Goal: Task Accomplishment & Management: Manage account settings

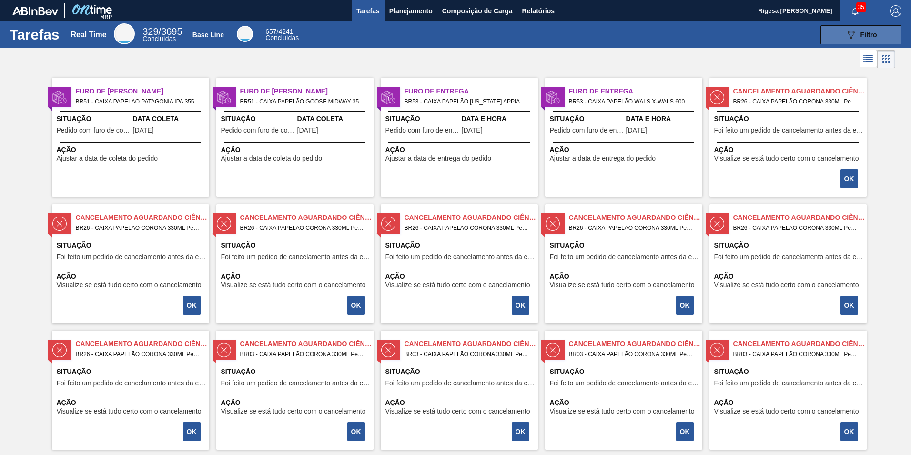
click at [863, 39] on div "089F7B8B-B2A5-4AFE-B5C0-19BA573D28AC Filtro" at bounding box center [862, 34] width 32 height 11
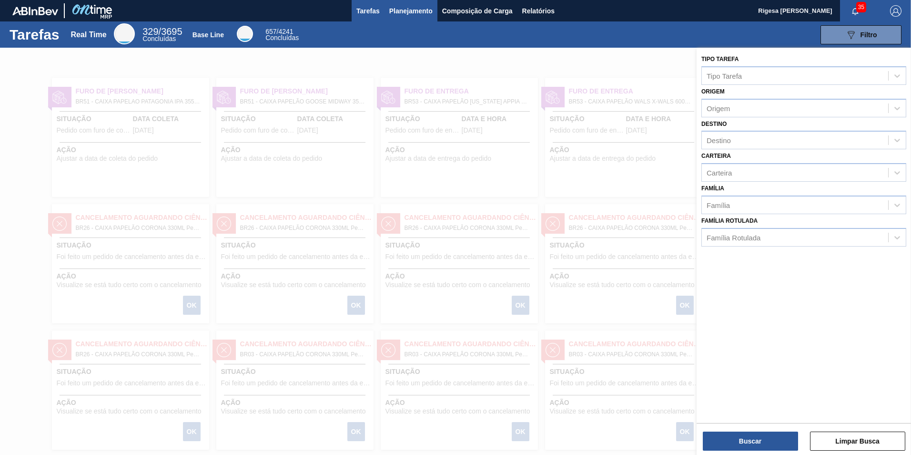
click at [404, 10] on span "Planejamento" at bounding box center [410, 10] width 43 height 11
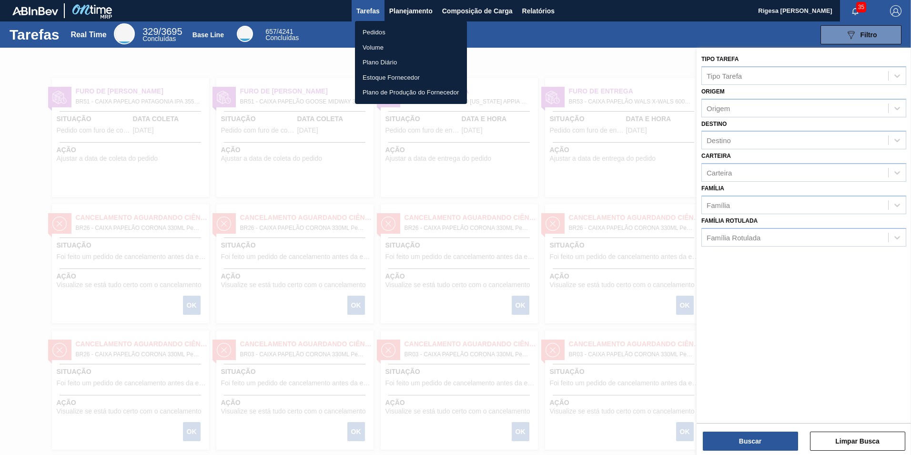
click at [399, 31] on li "Pedidos" at bounding box center [411, 32] width 112 height 15
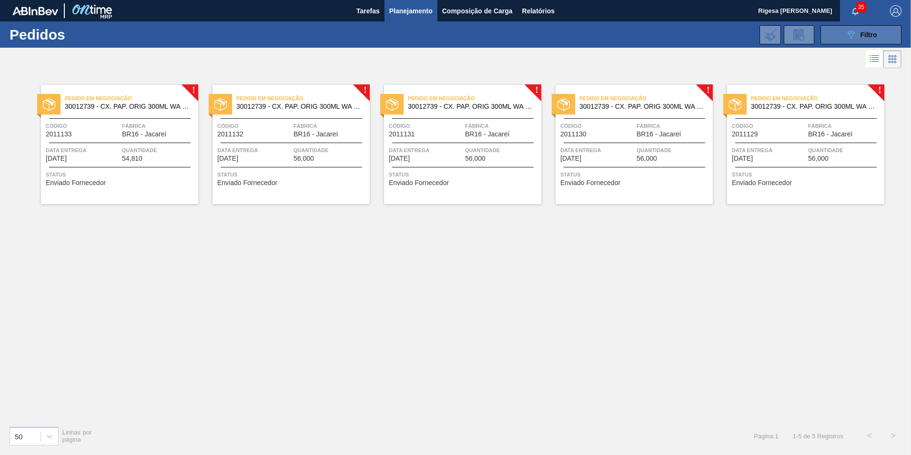
click at [835, 34] on button "089F7B8B-B2A5-4AFE-B5C0-19BA573D28AC Filtro" at bounding box center [861, 34] width 81 height 19
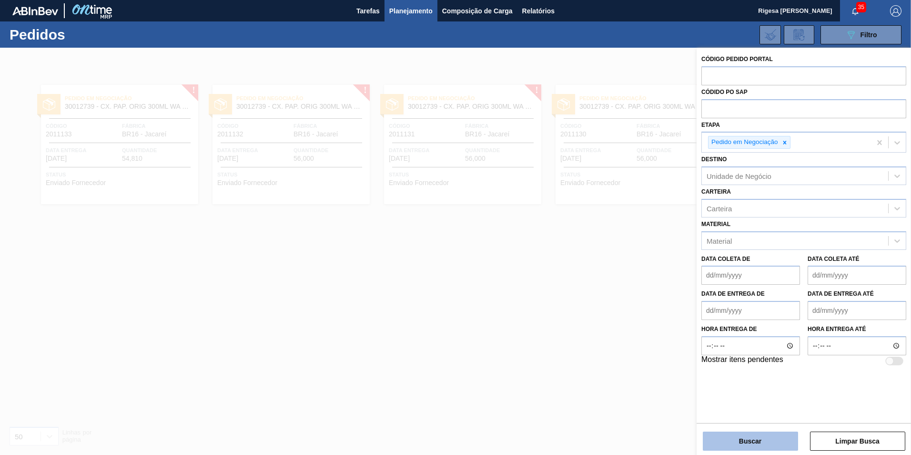
click at [745, 439] on button "Buscar" at bounding box center [750, 440] width 95 height 19
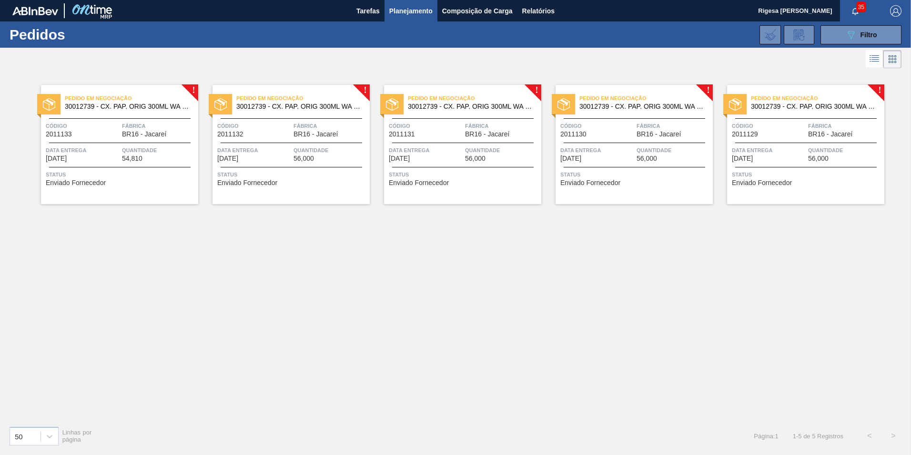
click at [74, 105] on span "30012739 - CX. PAP. ORIG 300ML WA 300ML PROP 429" at bounding box center [128, 106] width 126 height 7
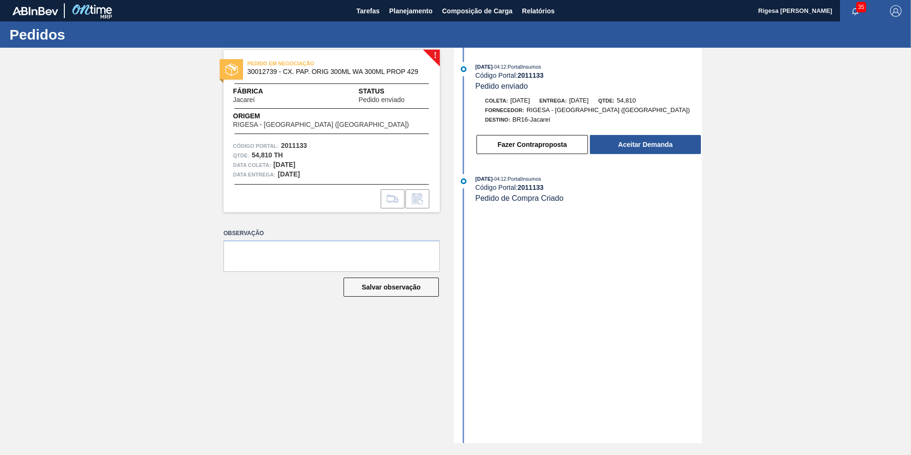
click at [260, 70] on span "30012739 - CX. PAP. ORIG 300ML WA 300ML PROP 429" at bounding box center [333, 71] width 173 height 7
copy span "30012739"
drag, startPoint x: 283, startPoint y: 70, endPoint x: 384, endPoint y: 73, distance: 101.1
click at [384, 73] on span "30012739 - CX. PAP. ORIG 300ML WA 300ML PROP 429" at bounding box center [333, 71] width 173 height 7
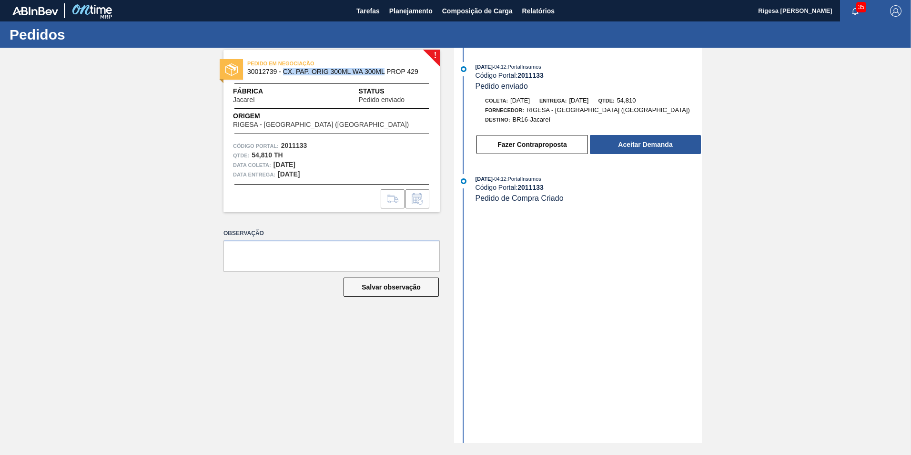
copy span "CX. PAP. ORIG 300ML WA 300ML"
click at [620, 138] on button "Aceitar Demanda" at bounding box center [645, 144] width 111 height 19
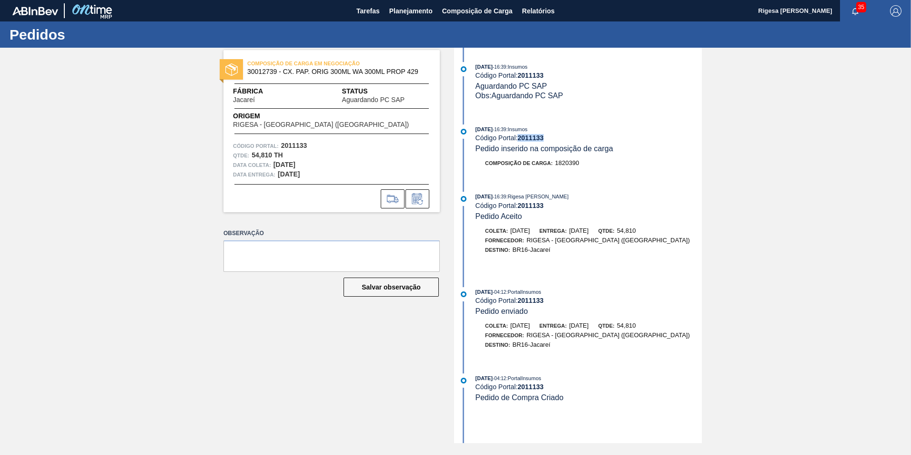
drag, startPoint x: 546, startPoint y: 139, endPoint x: 521, endPoint y: 140, distance: 25.3
click at [521, 140] on div "Código Portal: 2011133" at bounding box center [589, 138] width 226 height 8
copy strong "2011133"
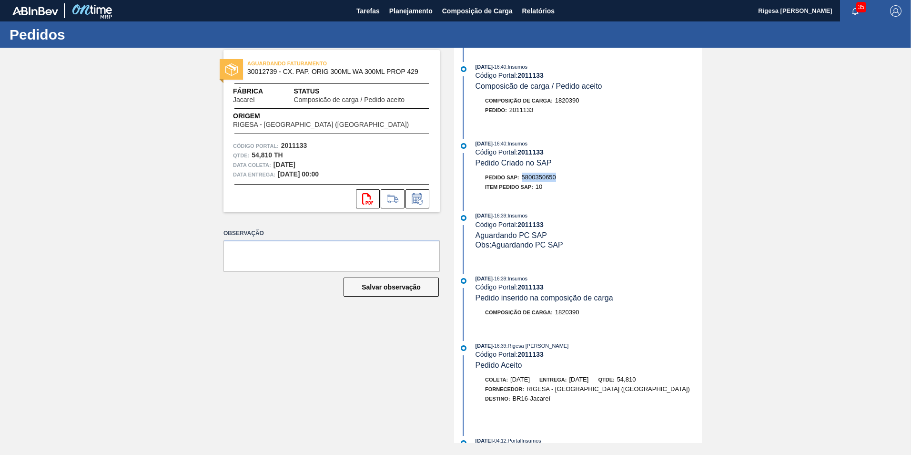
drag, startPoint x: 558, startPoint y: 175, endPoint x: 523, endPoint y: 179, distance: 35.0
click at [523, 179] on div "Pedido SAP: 5800350650" at bounding box center [589, 178] width 226 height 10
click at [405, 17] on button "Planejamento" at bounding box center [411, 10] width 53 height 21
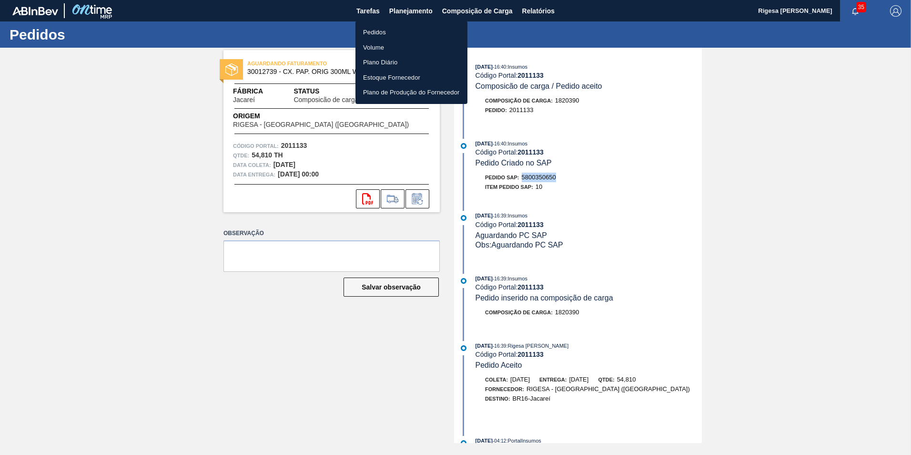
click at [389, 29] on li "Pedidos" at bounding box center [412, 32] width 112 height 15
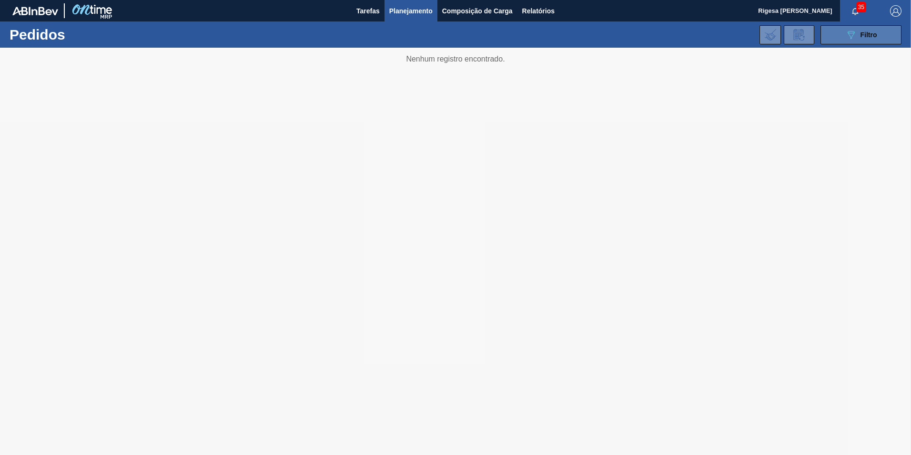
click at [843, 37] on button "089F7B8B-B2A5-4AFE-B5C0-19BA573D28AC Filtro" at bounding box center [861, 34] width 81 height 19
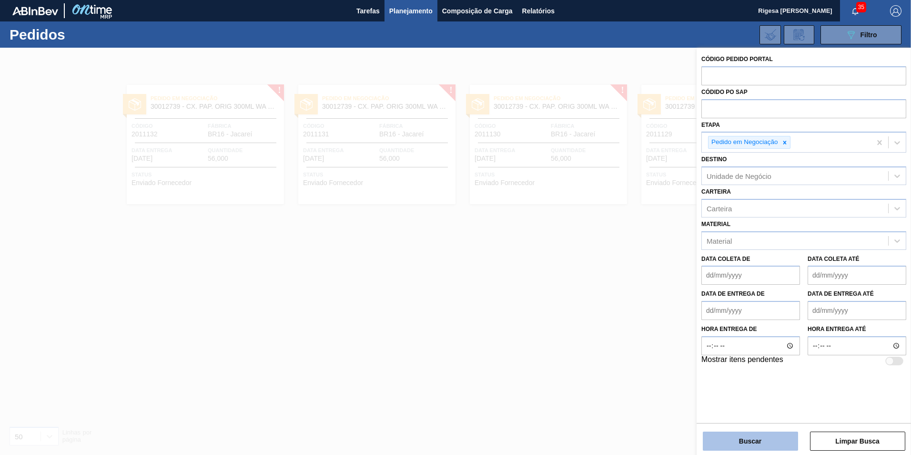
click at [761, 448] on button "Buscar" at bounding box center [750, 440] width 95 height 19
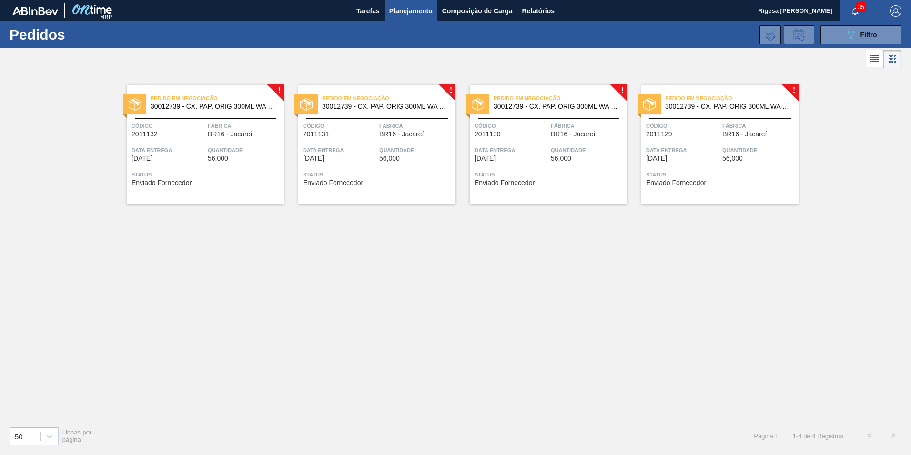
click at [207, 103] on span "30012739 - CX. PAP. ORIG 300ML WA 300ML PROP 429" at bounding box center [214, 106] width 126 height 7
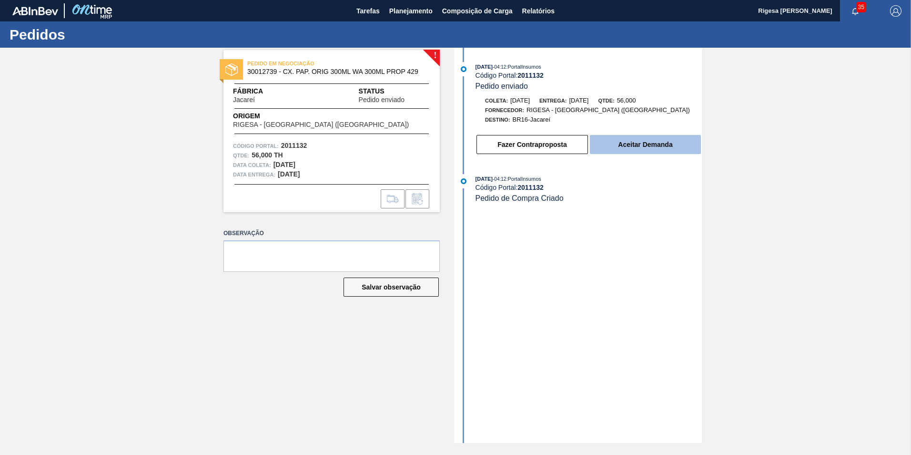
click at [632, 144] on button "Aceitar Demanda" at bounding box center [645, 144] width 111 height 19
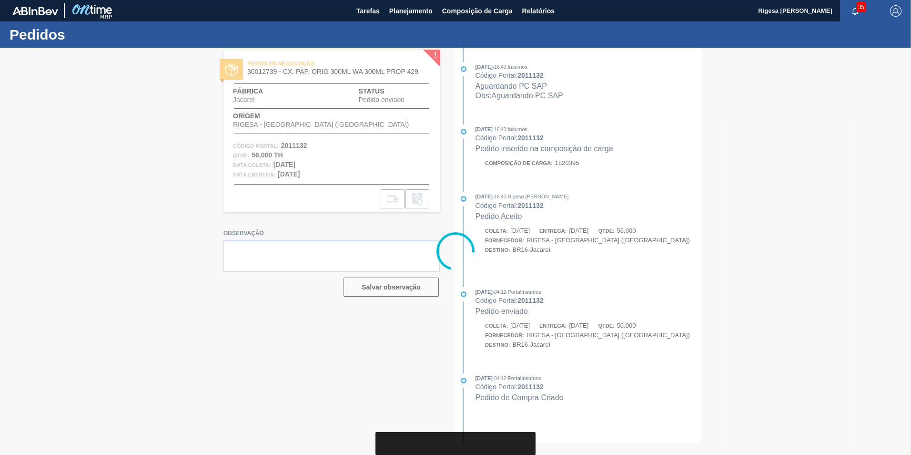
drag, startPoint x: 545, startPoint y: 140, endPoint x: 523, endPoint y: 140, distance: 22.4
click at [523, 140] on div at bounding box center [455, 251] width 911 height 407
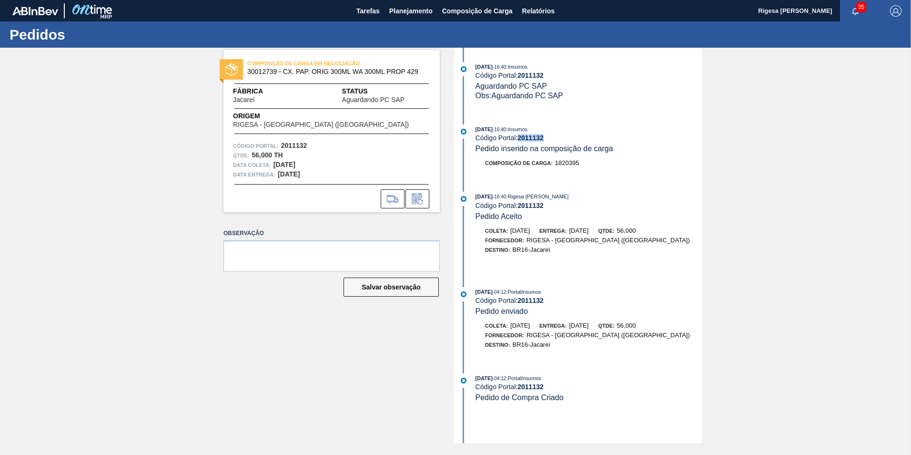
drag, startPoint x: 547, startPoint y: 138, endPoint x: 520, endPoint y: 139, distance: 27.2
click at [520, 139] on div "Código Portal: 2011132" at bounding box center [589, 138] width 226 height 8
copy strong "2011132"
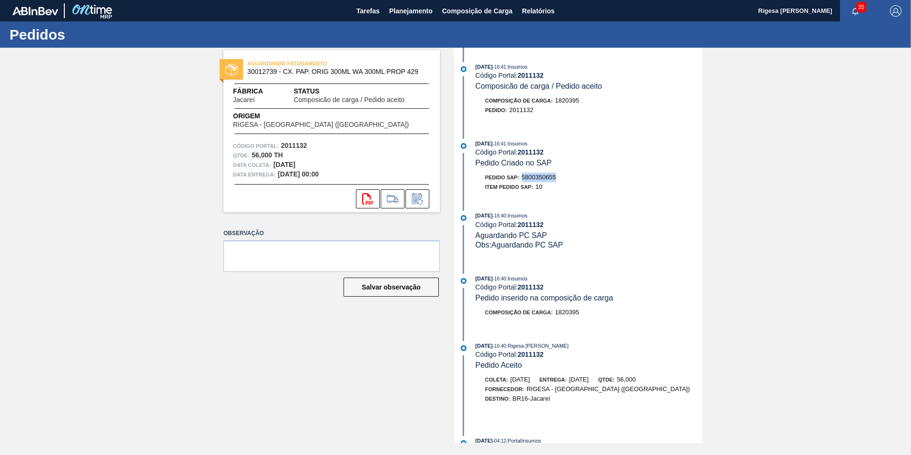
drag, startPoint x: 562, startPoint y: 178, endPoint x: 523, endPoint y: 179, distance: 38.2
click at [523, 179] on div "Pedido SAP: 5800350655" at bounding box center [589, 178] width 226 height 10
copy span "5800350655"
click at [410, 14] on span "Planejamento" at bounding box center [410, 10] width 43 height 11
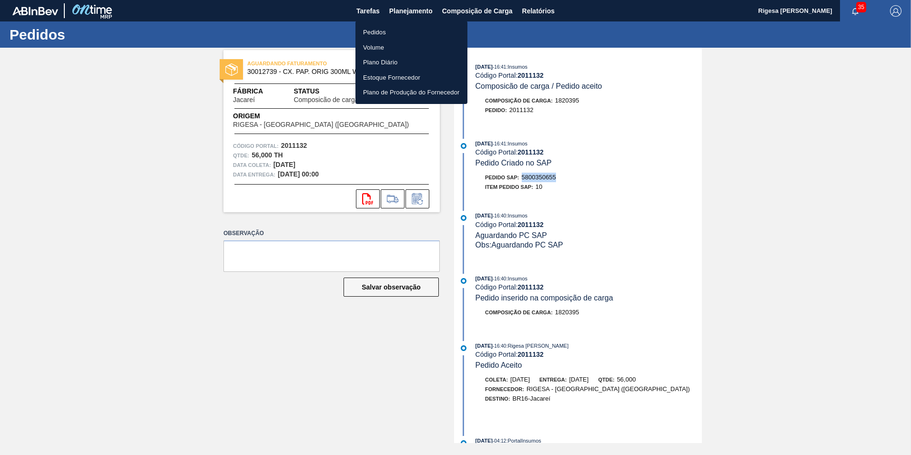
click at [384, 30] on li "Pedidos" at bounding box center [412, 32] width 112 height 15
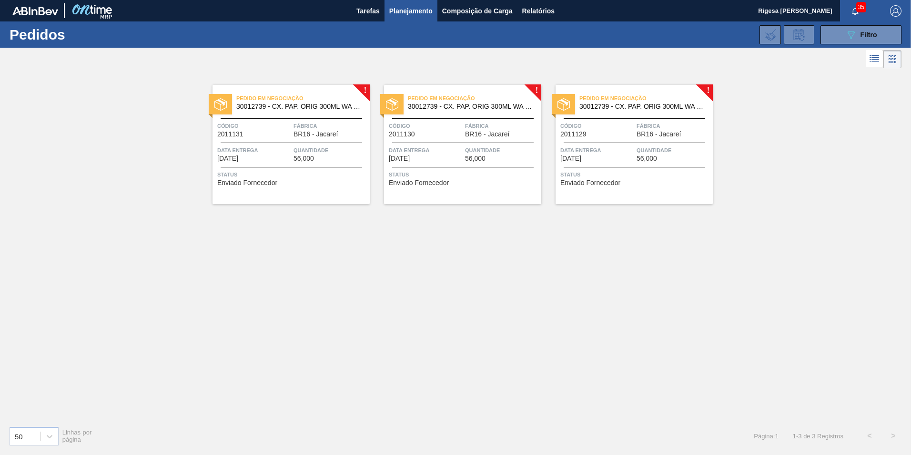
click at [259, 105] on span "30012739 - CX. PAP. ORIG 300ML WA 300ML PROP 429" at bounding box center [299, 106] width 126 height 7
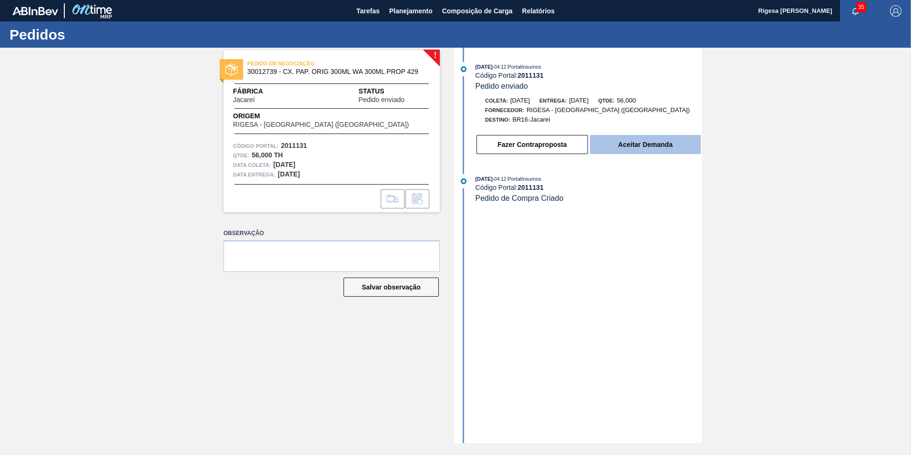
click at [620, 145] on button "Aceitar Demanda" at bounding box center [645, 144] width 111 height 19
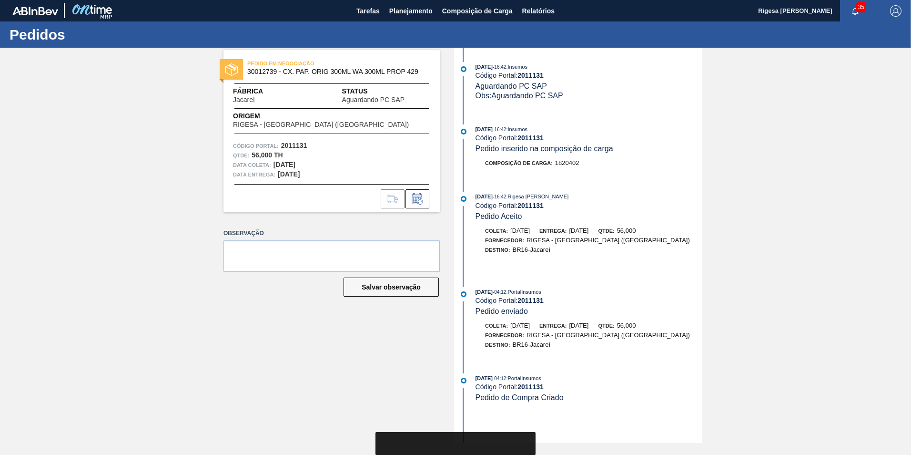
click at [48, 128] on div "PEDIDO EM NEGOCIAÇÃO 30012739 - CX. PAP. ORIG 300ML WA 300ML PROP 429 Fábrica J…" at bounding box center [455, 245] width 911 height 395
drag, startPoint x: 542, startPoint y: 137, endPoint x: 517, endPoint y: 140, distance: 25.9
click at [517, 140] on div "Código Portal: 2011131" at bounding box center [589, 138] width 226 height 8
copy div ": 201113"
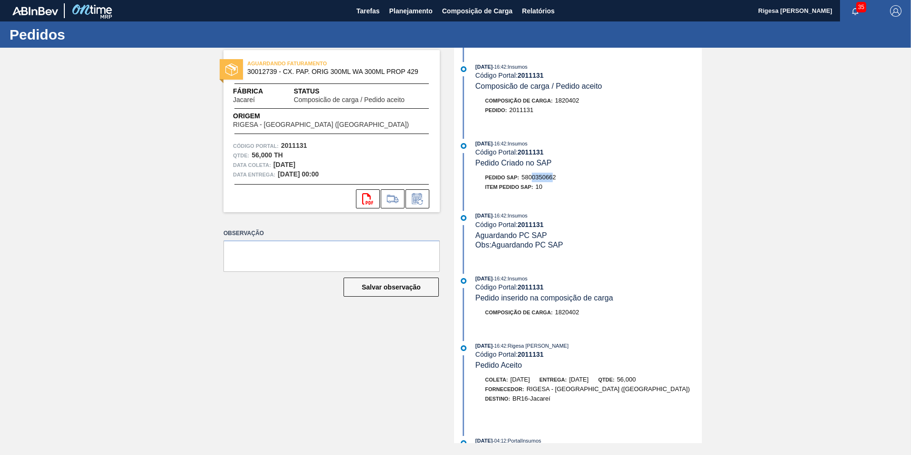
drag, startPoint x: 556, startPoint y: 175, endPoint x: 534, endPoint y: 177, distance: 21.6
click at [534, 178] on span "5800350662" at bounding box center [539, 177] width 34 height 7
drag, startPoint x: 534, startPoint y: 177, endPoint x: 524, endPoint y: 179, distance: 10.2
click at [524, 179] on span "5800350662" at bounding box center [539, 177] width 34 height 7
copy span "5800350662"
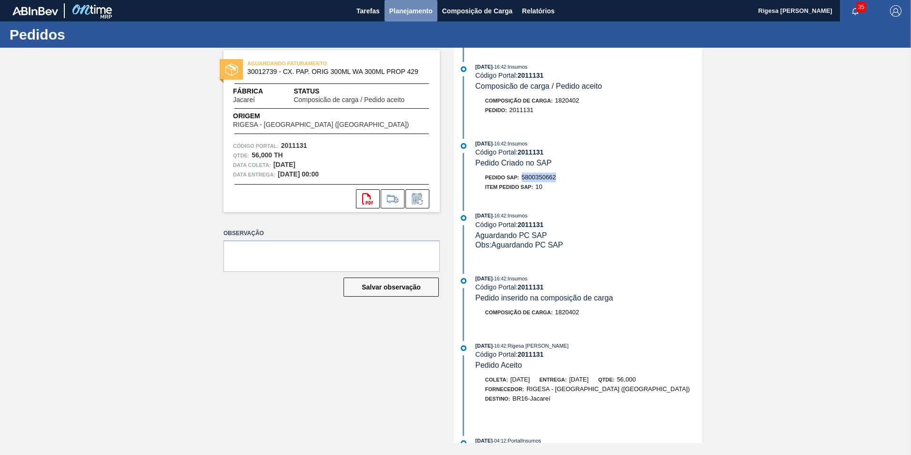
click at [411, 10] on span "Planejamento" at bounding box center [410, 10] width 43 height 11
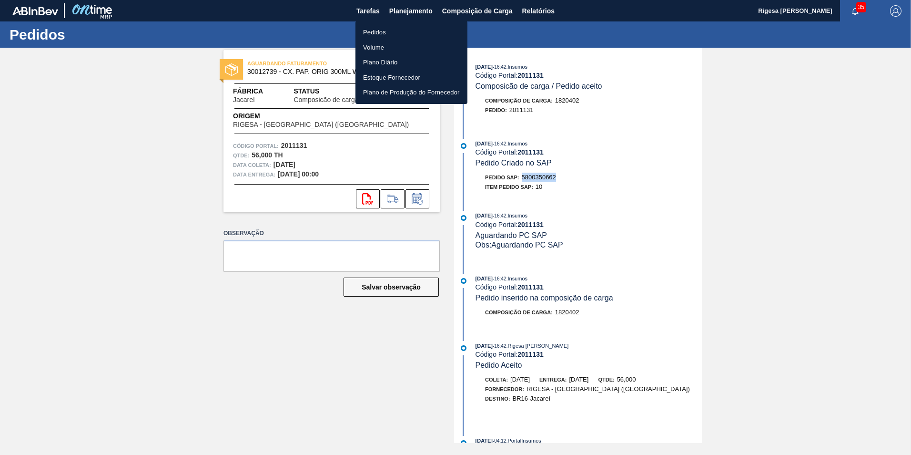
click at [377, 31] on li "Pedidos" at bounding box center [412, 32] width 112 height 15
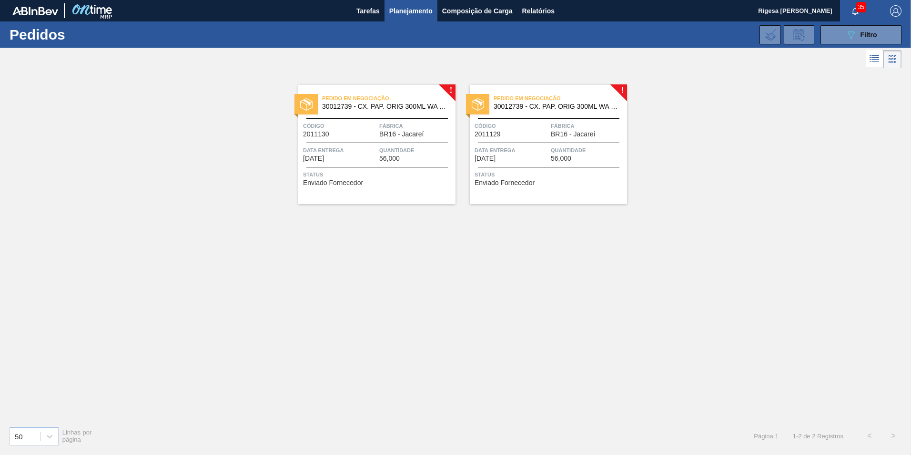
click at [361, 101] on span "Pedido em Negociação" at bounding box center [388, 98] width 133 height 10
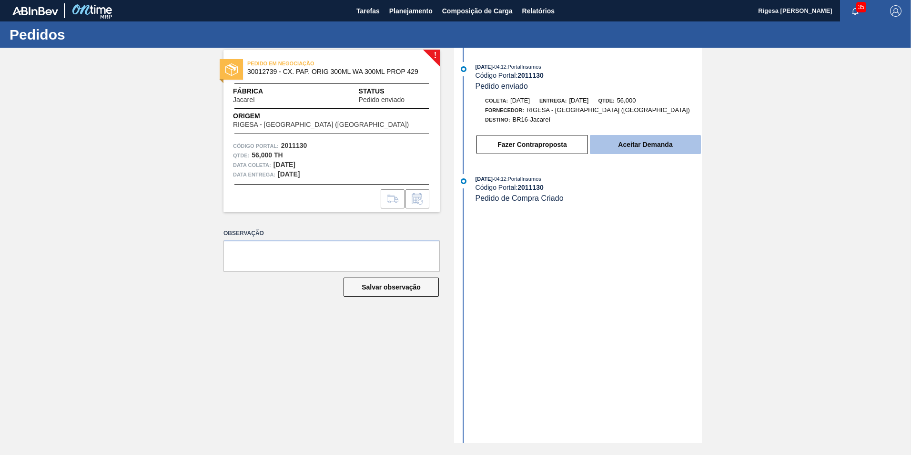
click at [612, 149] on button "Aceitar Demanda" at bounding box center [645, 144] width 111 height 19
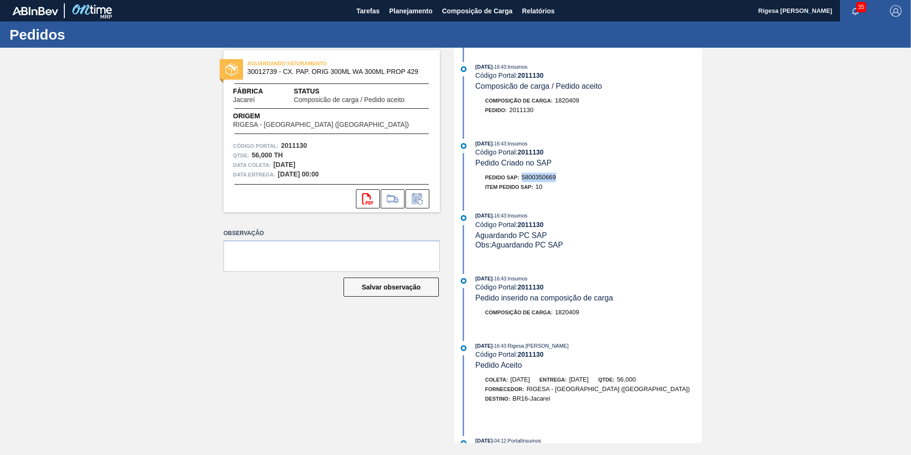
drag, startPoint x: 556, startPoint y: 175, endPoint x: 523, endPoint y: 175, distance: 33.4
click at [523, 175] on div "Pedido SAP: 5800350669" at bounding box center [520, 178] width 71 height 10
copy span "5800350669"
click at [403, 15] on span "Planejamento" at bounding box center [410, 10] width 43 height 11
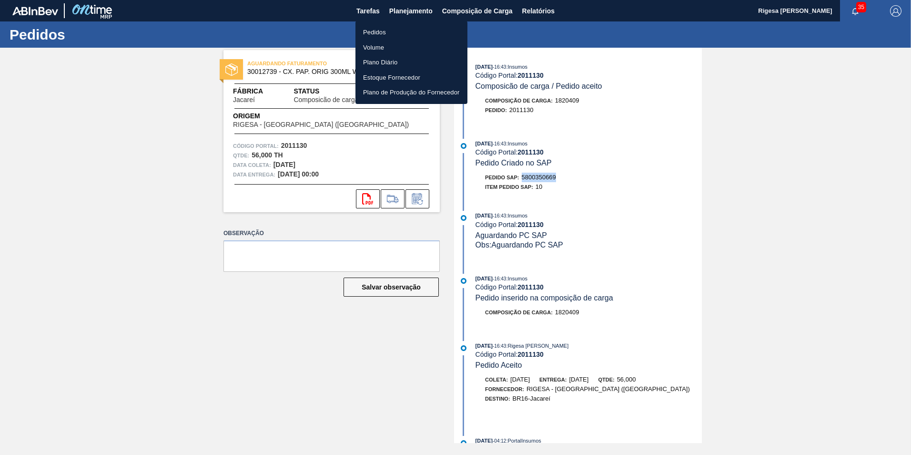
click at [385, 32] on li "Pedidos" at bounding box center [412, 32] width 112 height 15
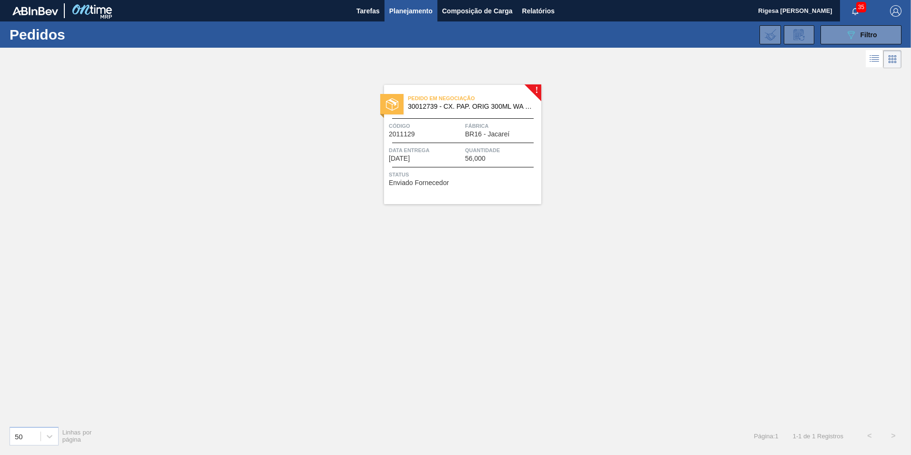
click at [433, 103] on span "Pedido em Negociação" at bounding box center [474, 98] width 133 height 10
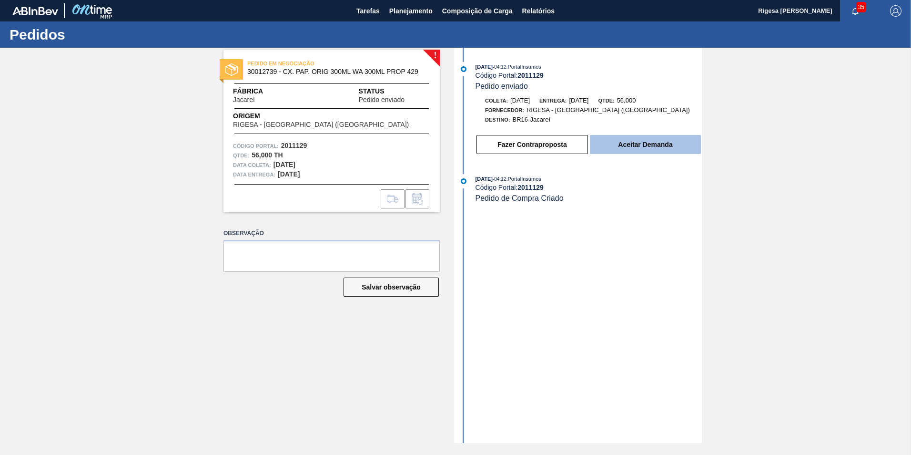
click at [609, 144] on button "Aceitar Demanda" at bounding box center [645, 144] width 111 height 19
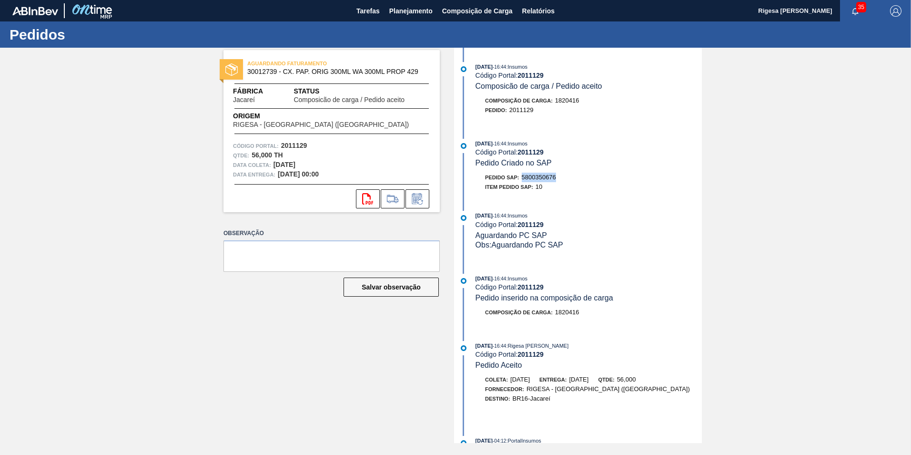
drag, startPoint x: 558, startPoint y: 177, endPoint x: 522, endPoint y: 177, distance: 35.3
click at [522, 177] on div "Pedido SAP: 5800350676" at bounding box center [589, 178] width 226 height 10
copy span "5800350676"
click at [400, 19] on button "Planejamento" at bounding box center [411, 10] width 53 height 21
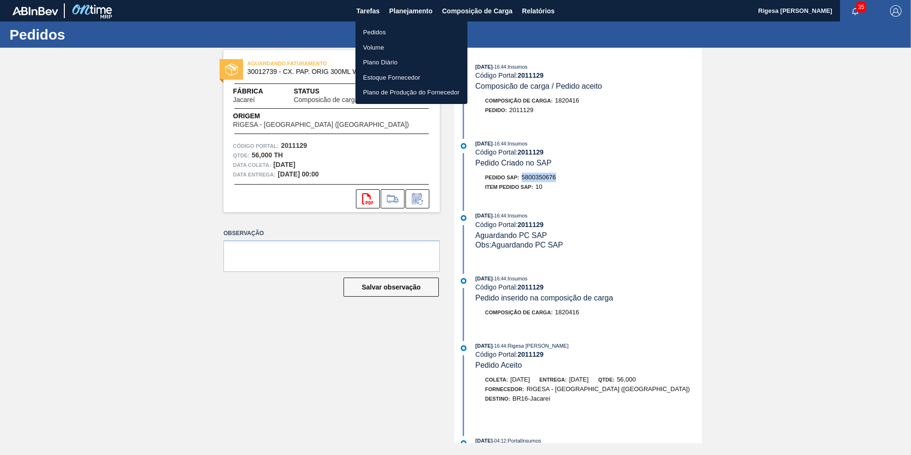
click at [396, 30] on li "Pedidos" at bounding box center [412, 32] width 112 height 15
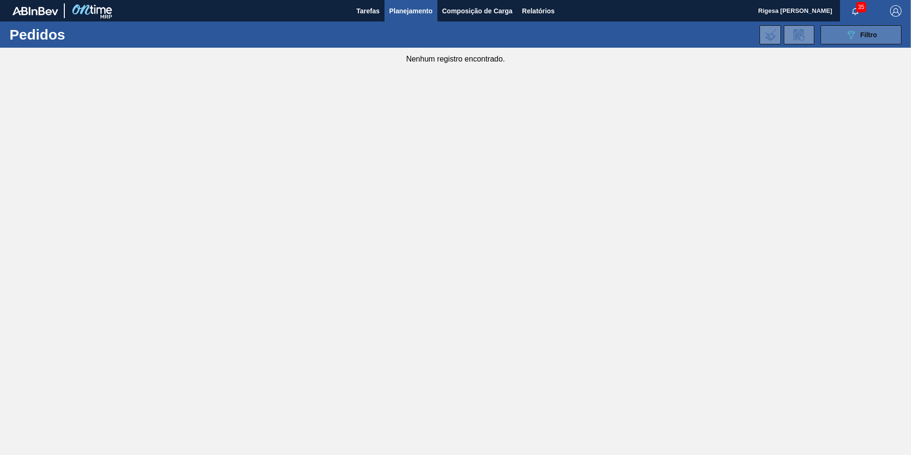
click at [884, 35] on button "089F7B8B-B2A5-4AFE-B5C0-19BA573D28AC Filtro" at bounding box center [861, 34] width 81 height 19
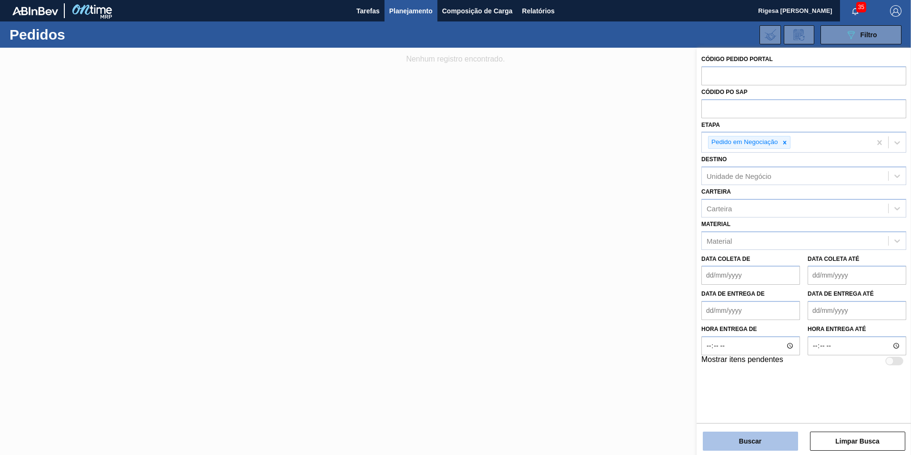
click at [744, 437] on button "Buscar" at bounding box center [750, 440] width 95 height 19
